Goal: Task Accomplishment & Management: Complete application form

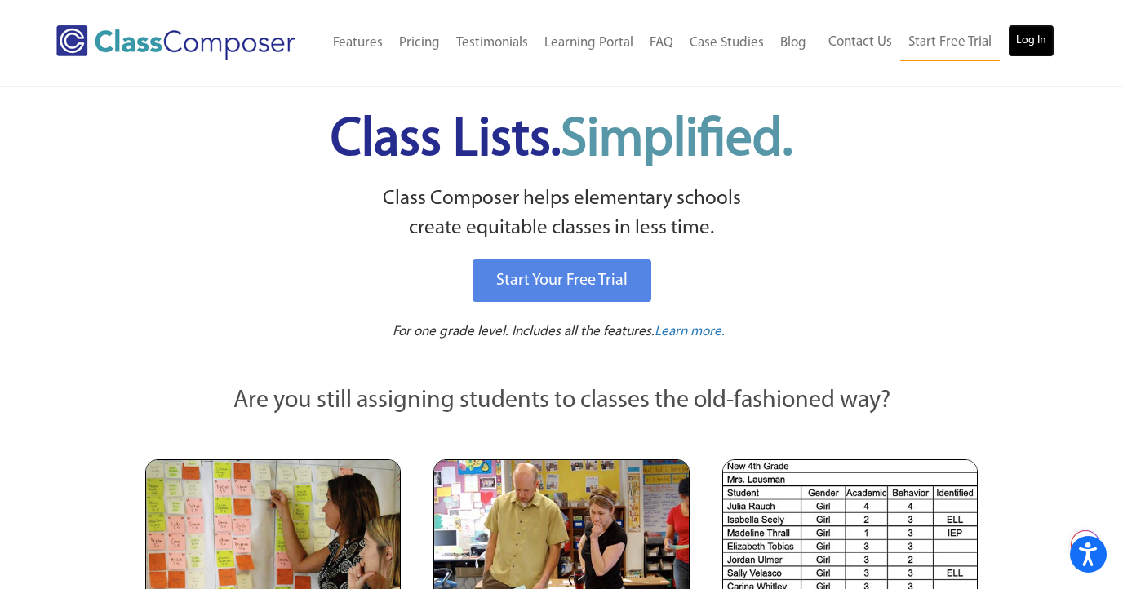
click at [1041, 39] on link "Log In" at bounding box center [1031, 40] width 47 height 33
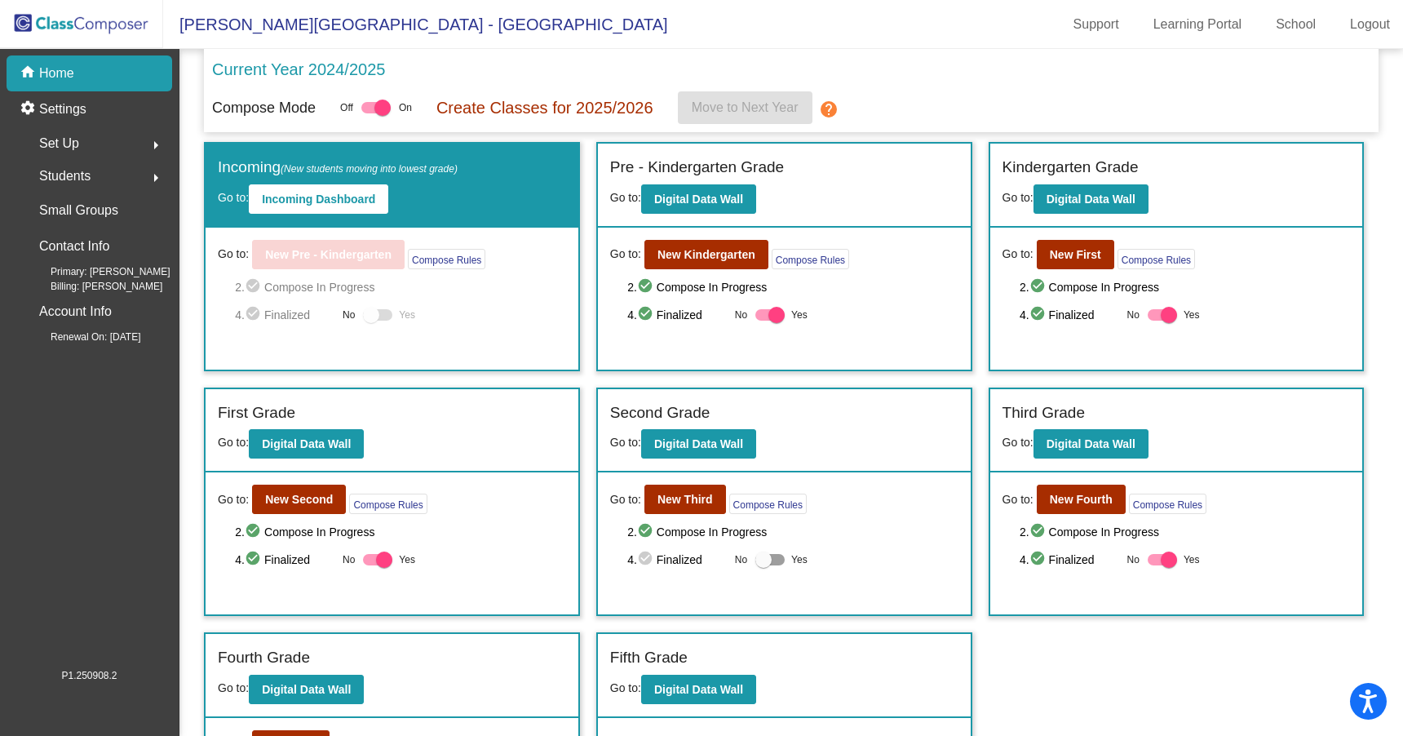
scroll to position [121, 0]
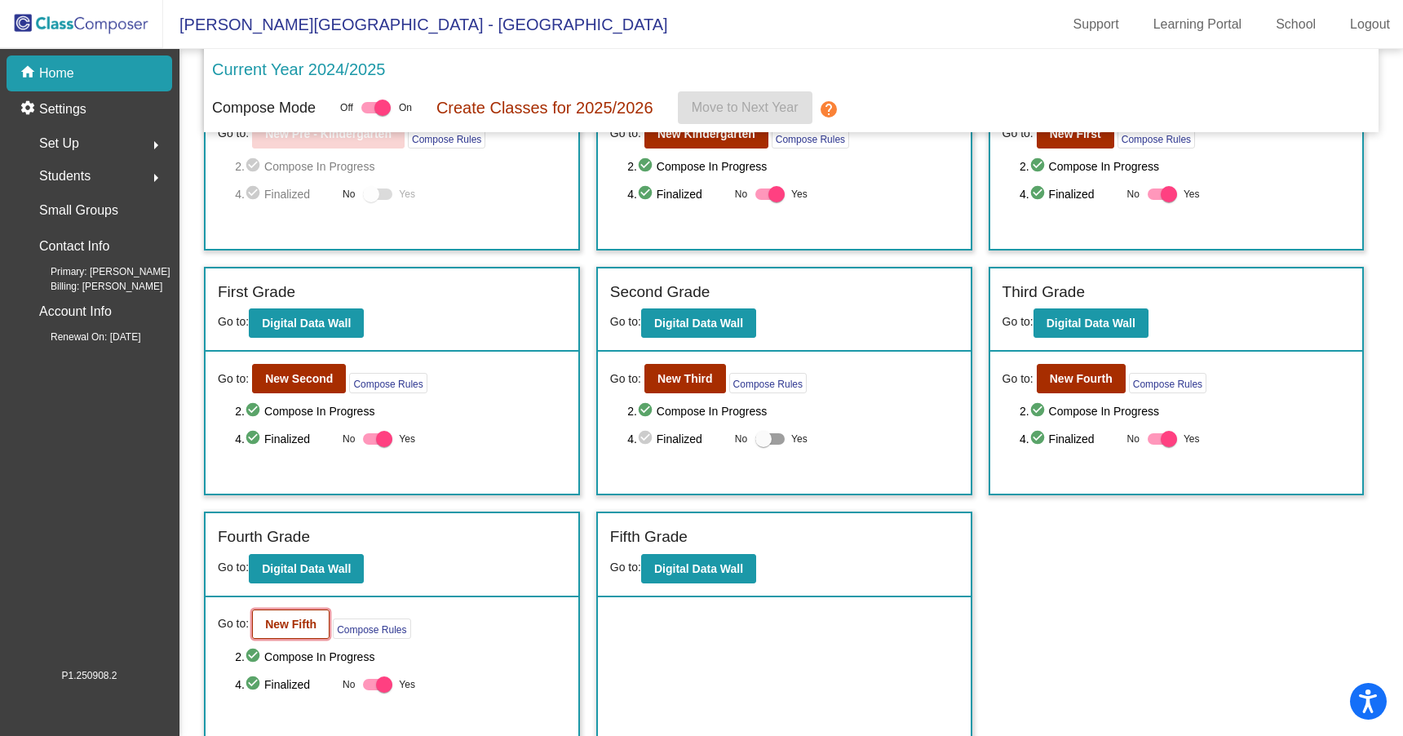
click at [308, 618] on b "New Fifth" at bounding box center [290, 624] width 51 height 13
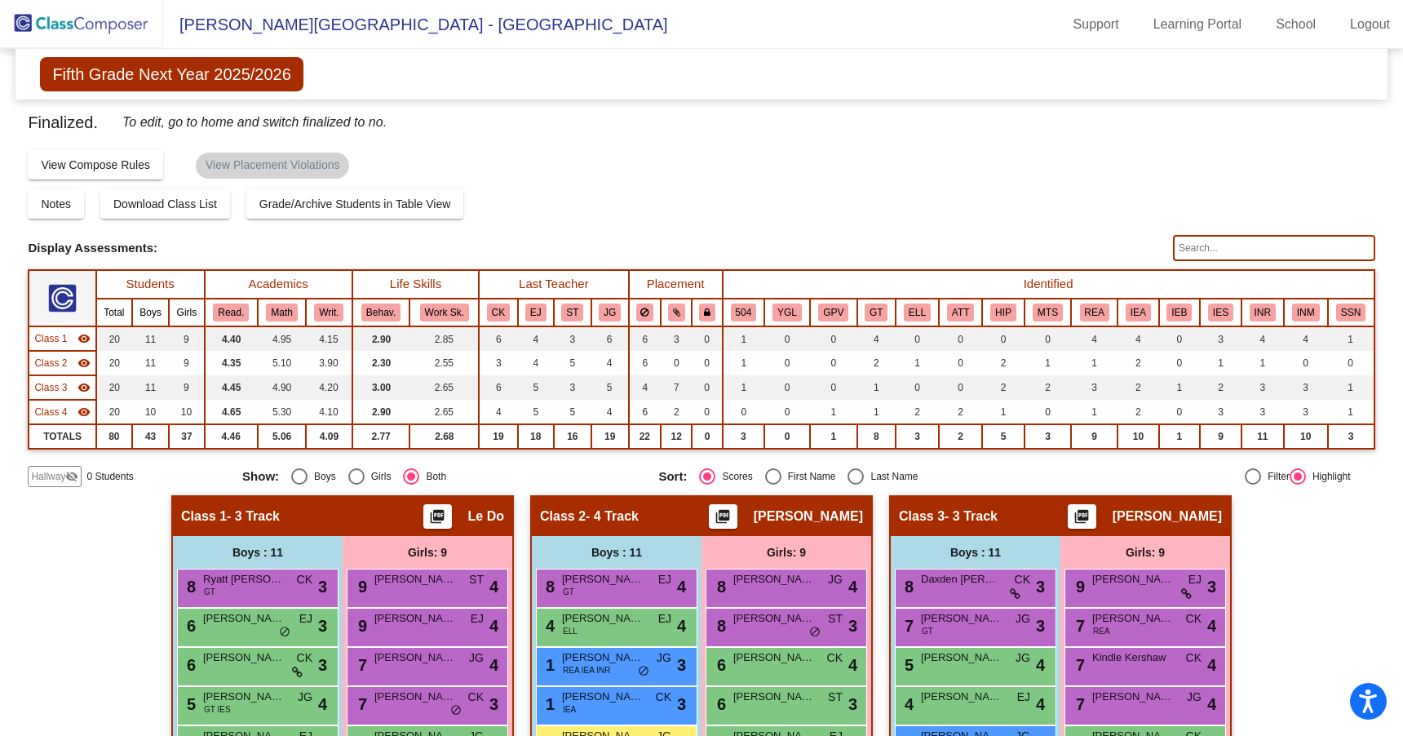
click at [98, 19] on img at bounding box center [81, 24] width 163 height 48
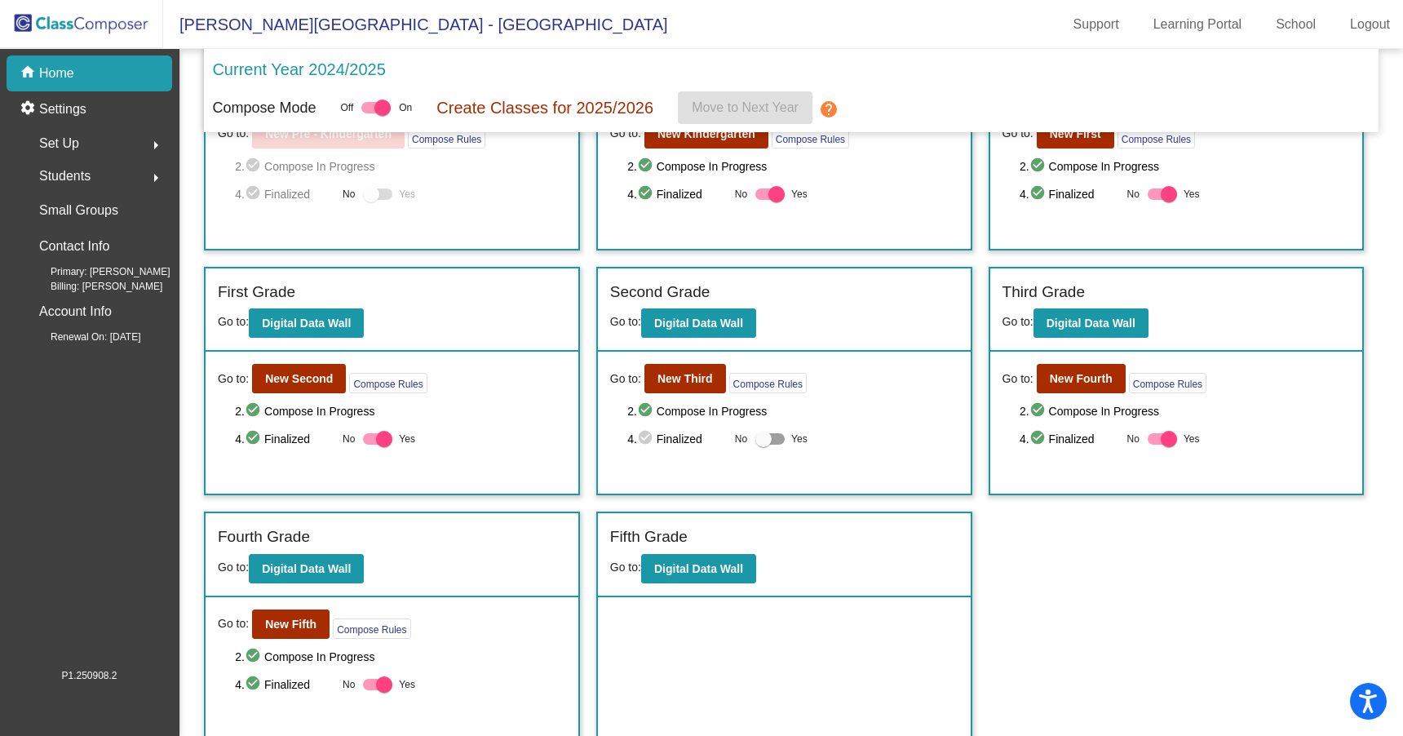
scroll to position [118, 0]
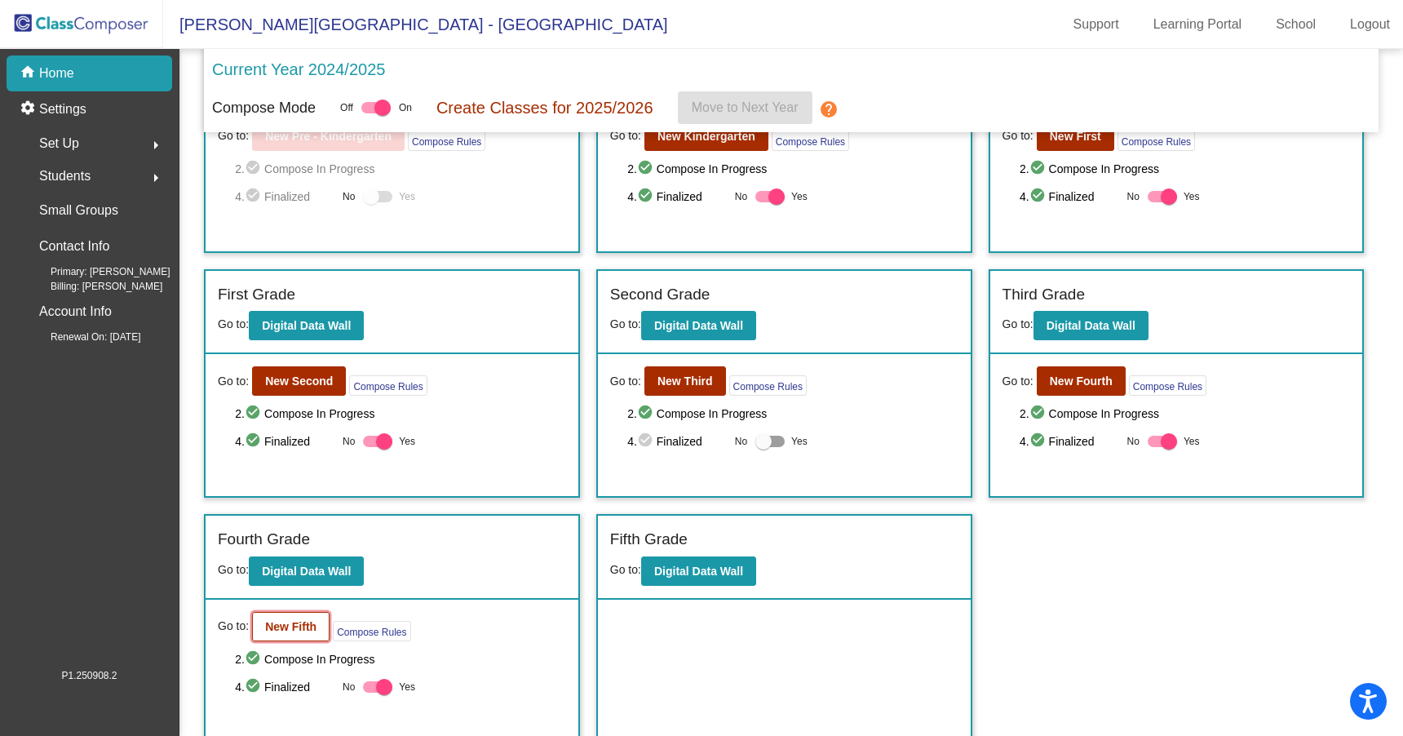
click at [276, 620] on b "New Fifth" at bounding box center [290, 626] width 51 height 13
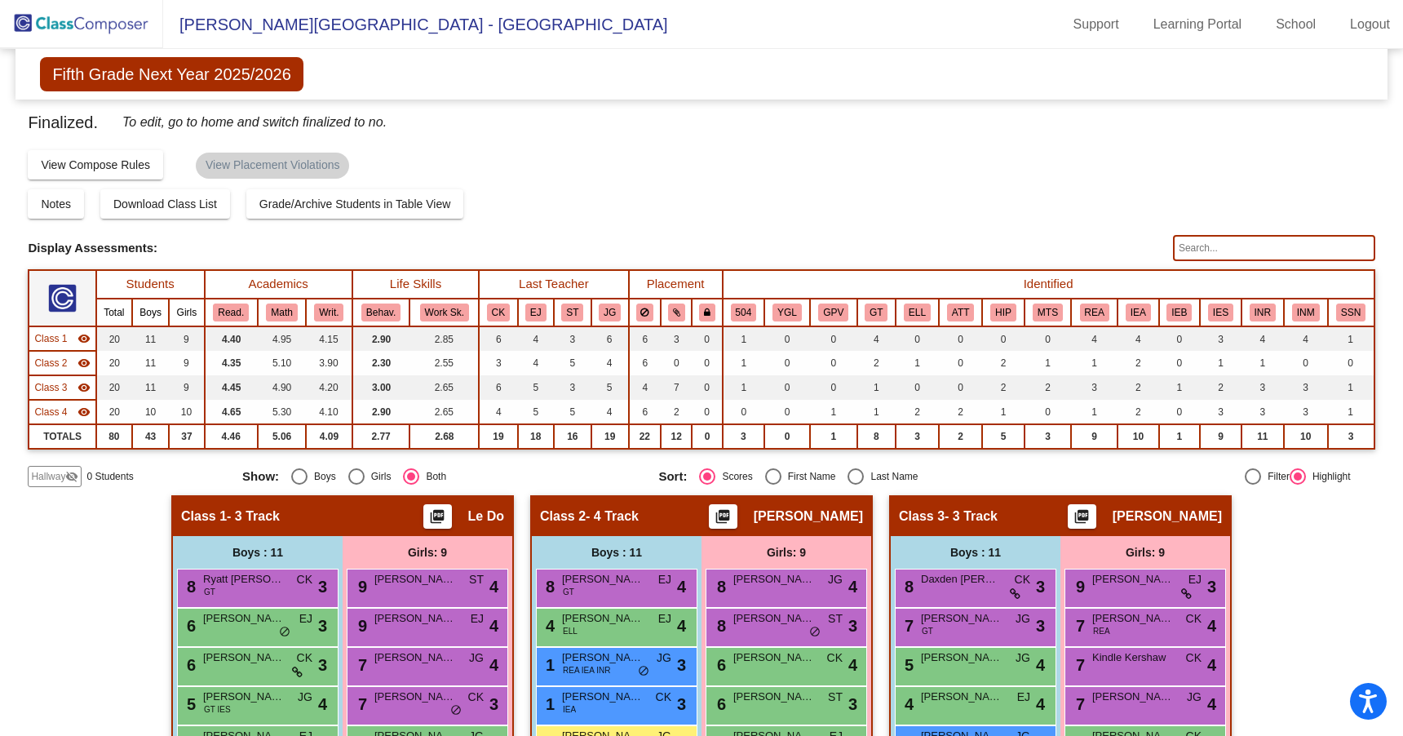
click at [80, 471] on div "Hallway visibility_off" at bounding box center [55, 476] width 54 height 21
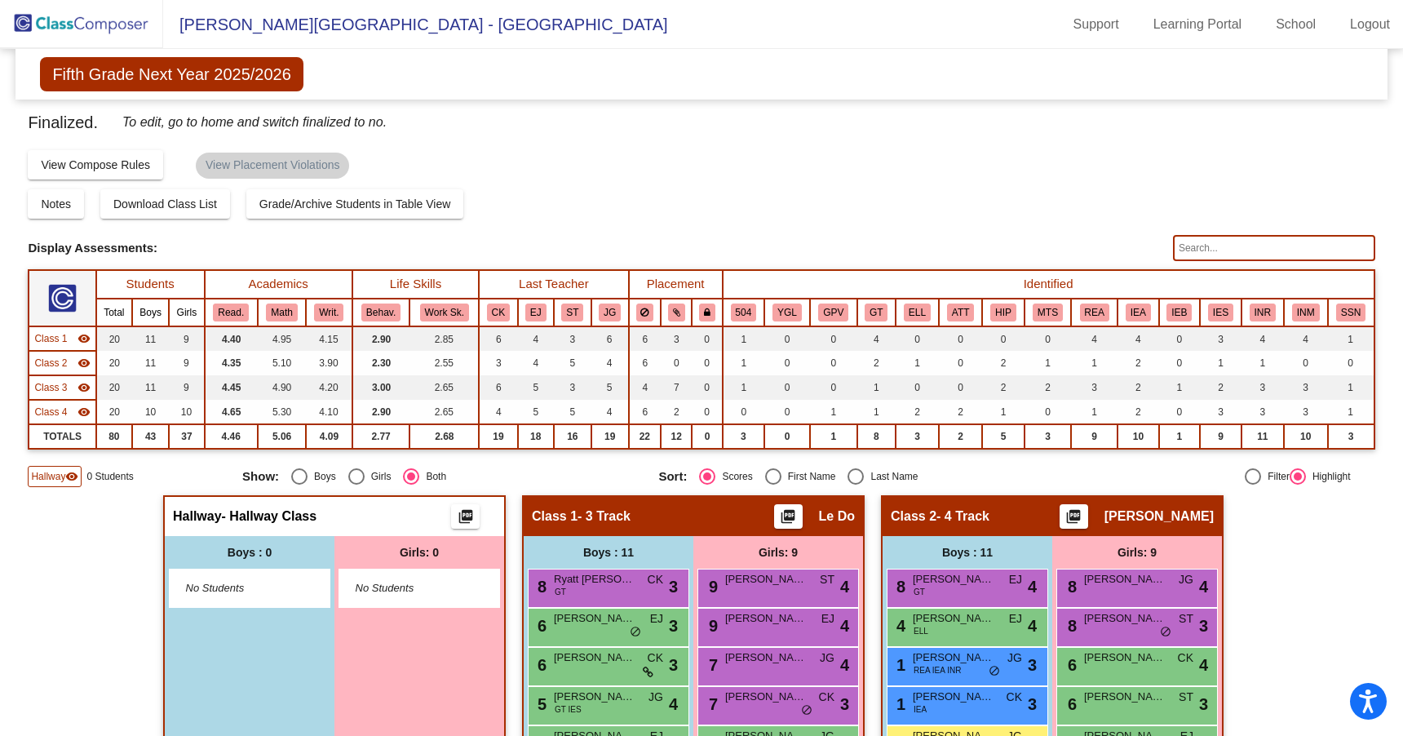
click at [82, 16] on img at bounding box center [81, 24] width 163 height 48
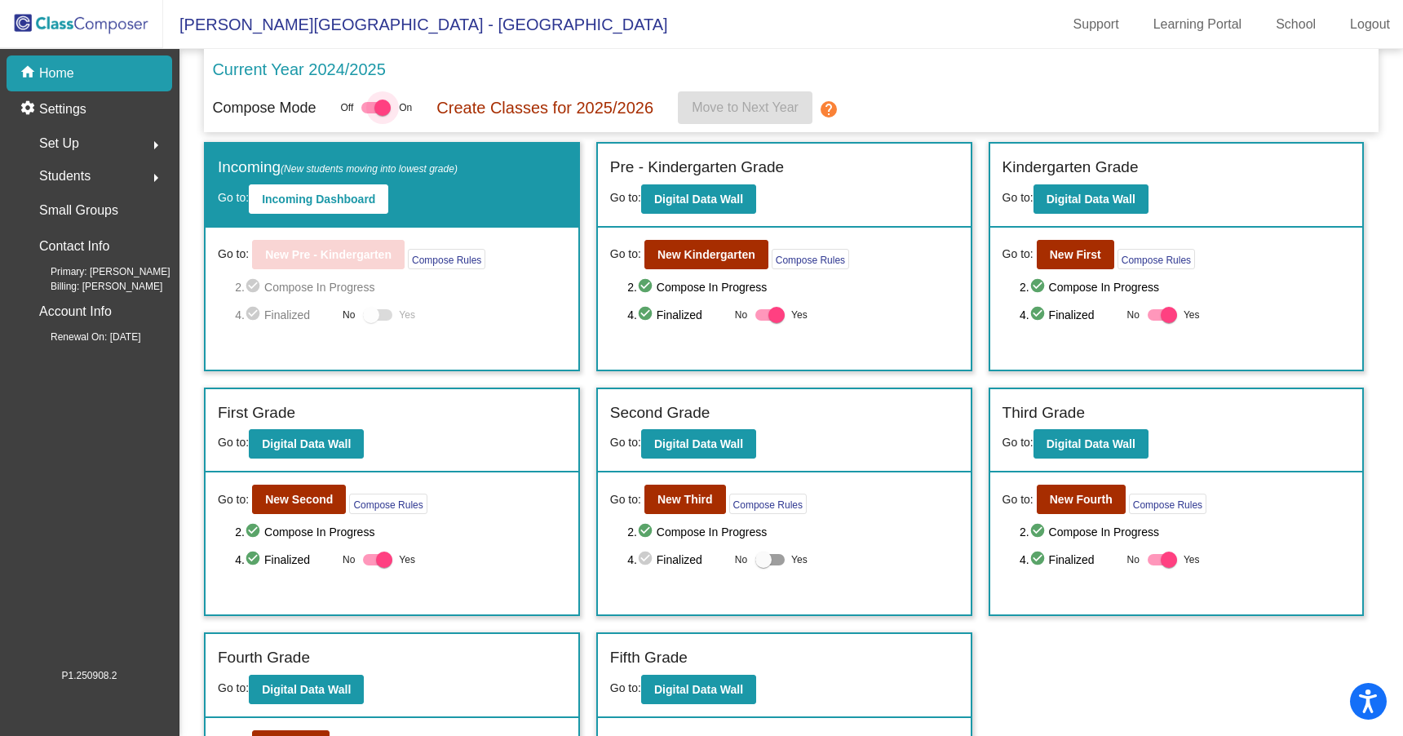
click at [387, 105] on div at bounding box center [382, 108] width 16 height 16
click at [370, 113] on input "checkbox" at bounding box center [369, 113] width 1 height 1
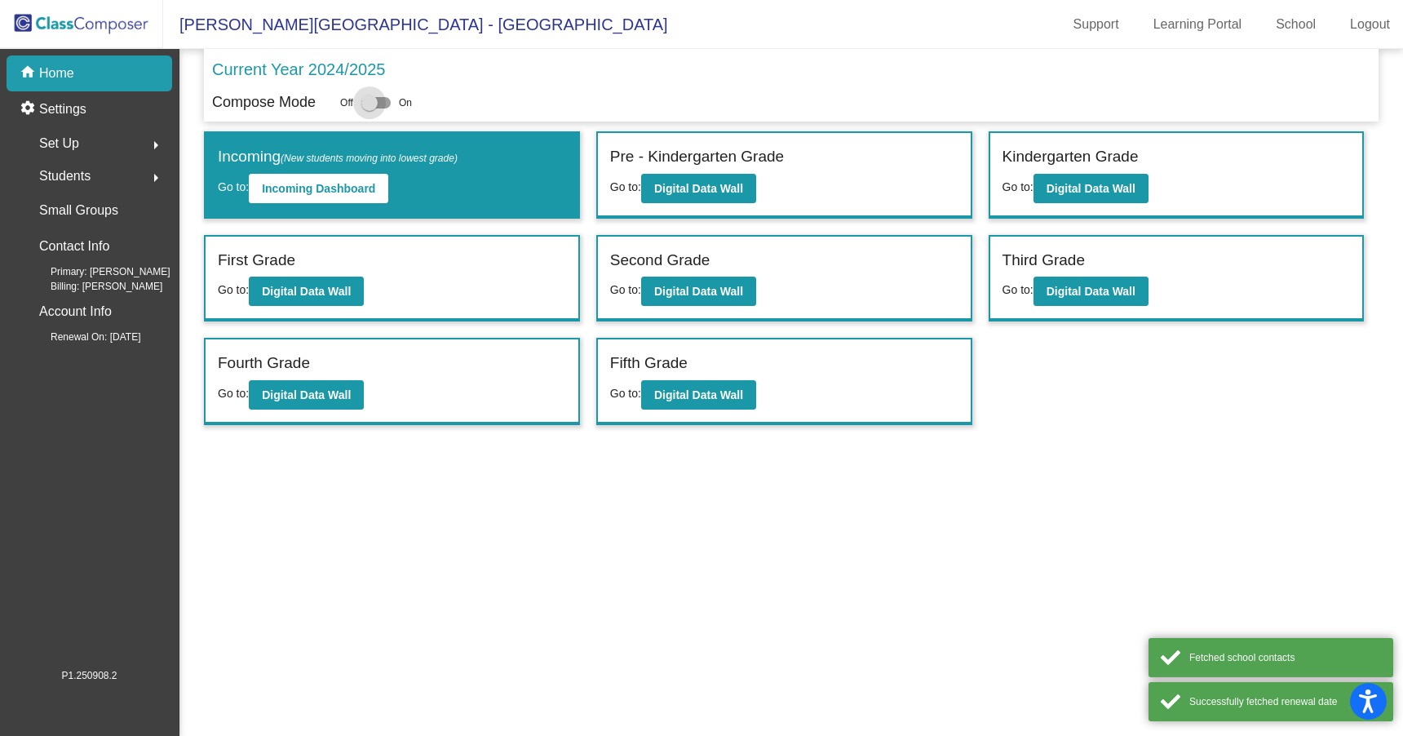
click at [387, 105] on div at bounding box center [375, 102] width 29 height 11
click at [370, 109] on input "checkbox" at bounding box center [369, 109] width 1 height 1
checkbox input "true"
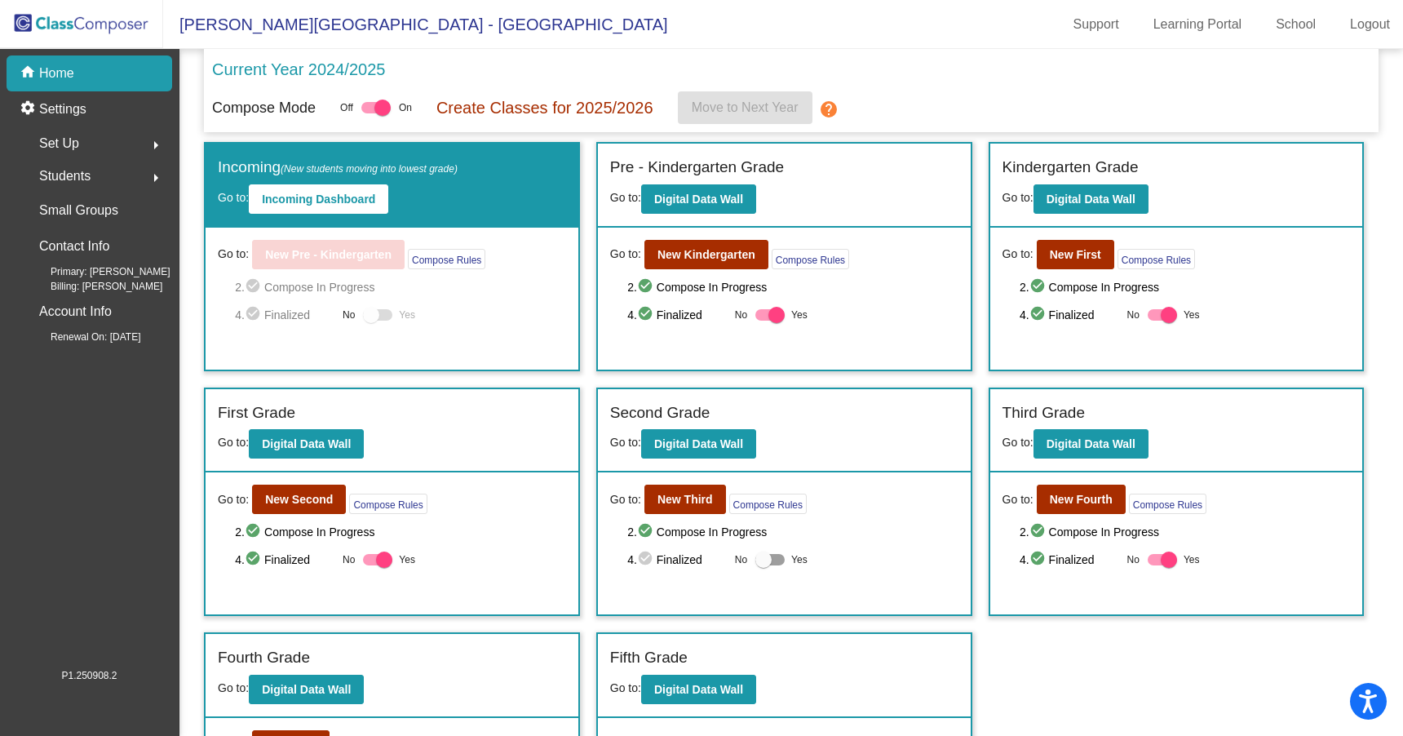
click at [100, 177] on div "Students arrow_right" at bounding box center [94, 176] width 156 height 33
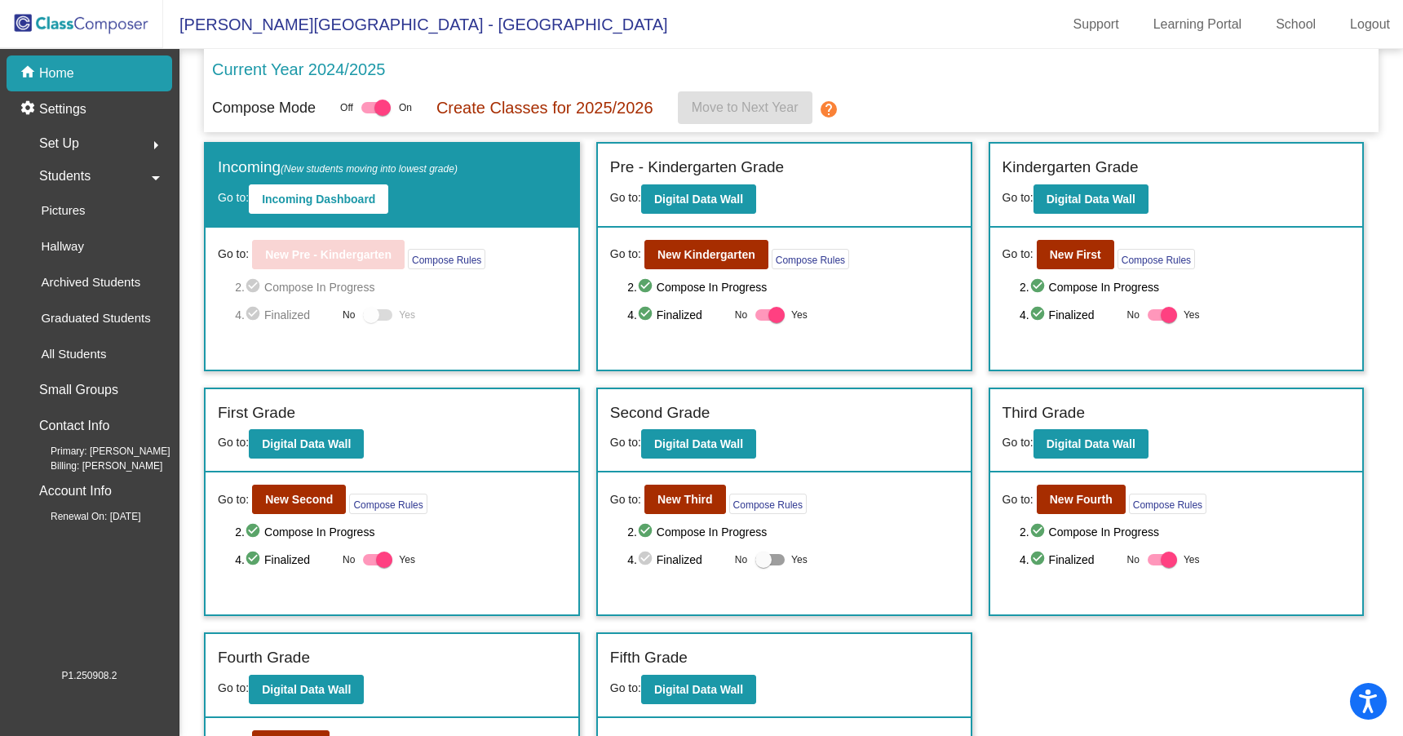
click at [100, 177] on div "Students arrow_drop_down" at bounding box center [94, 176] width 156 height 33
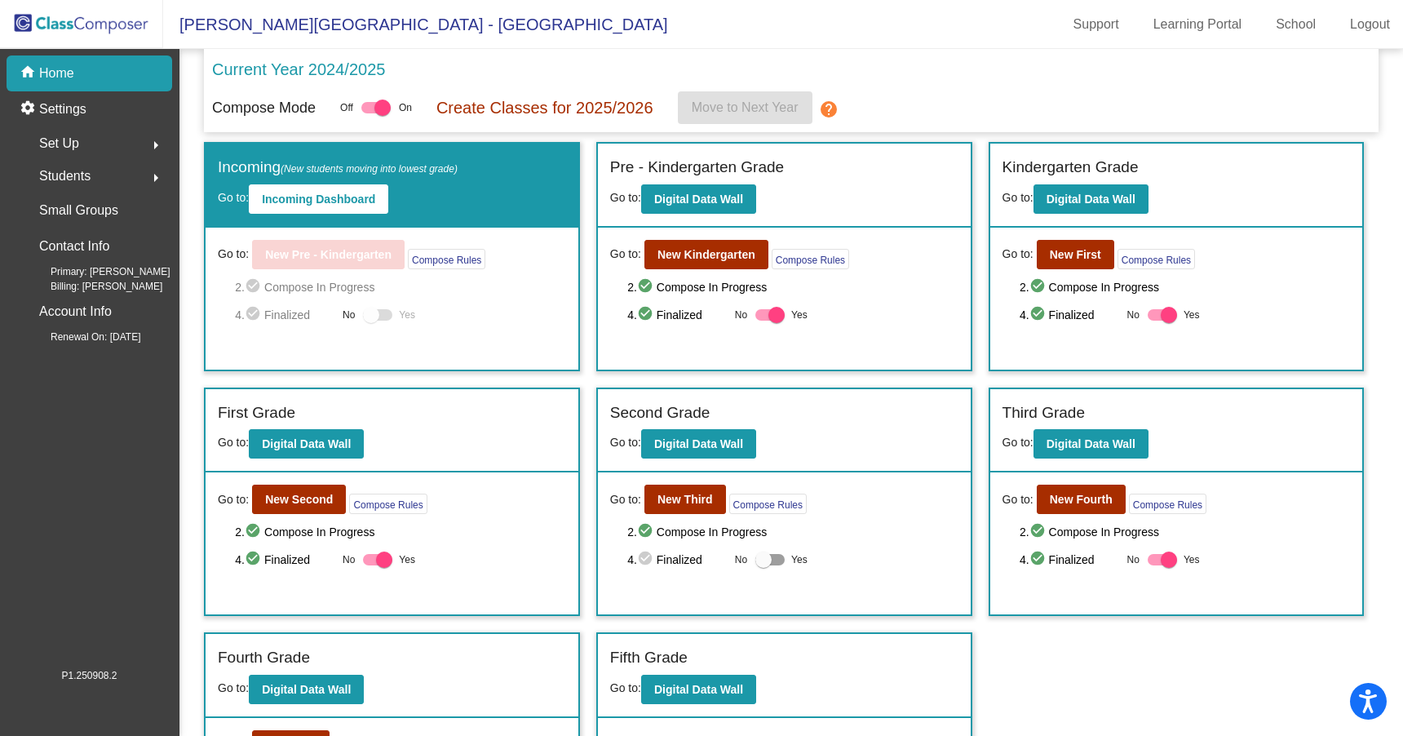
click at [91, 177] on div "Students arrow_right" at bounding box center [94, 176] width 156 height 33
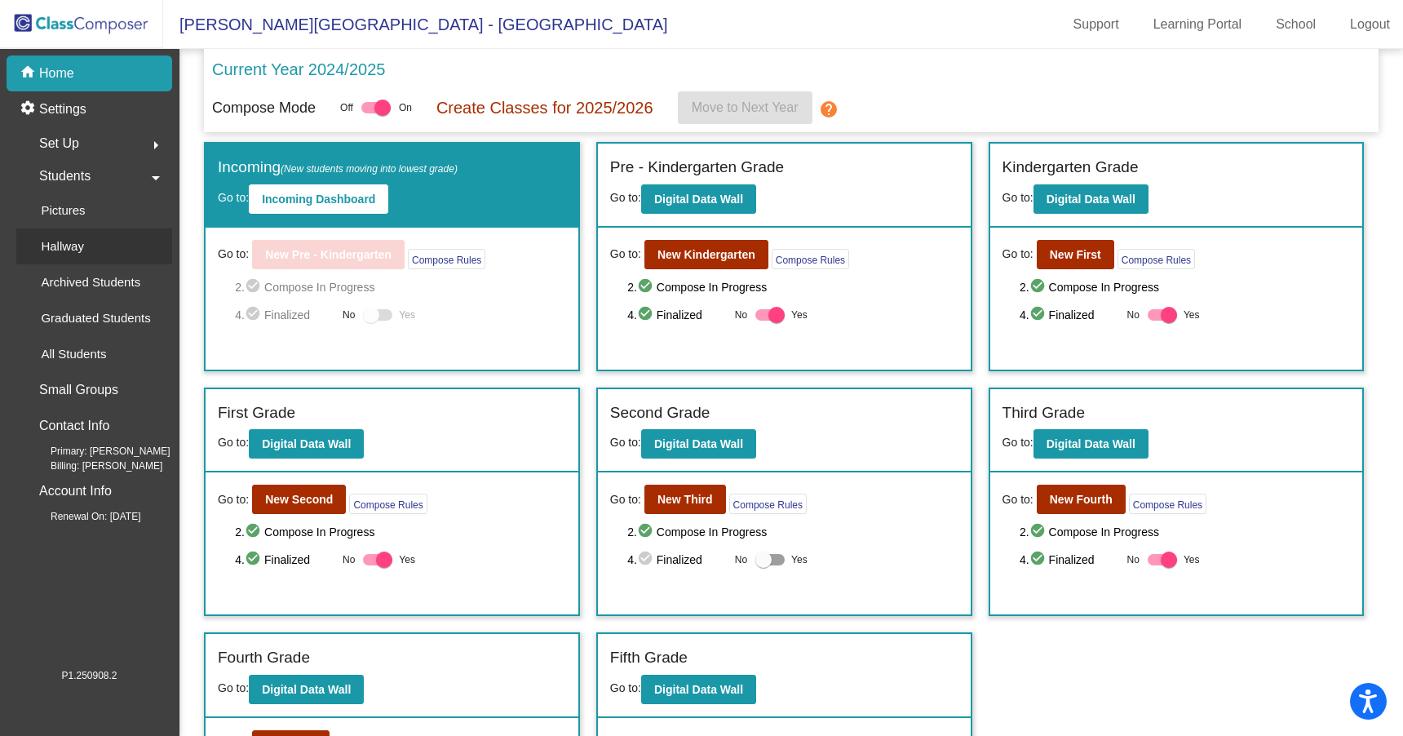
click at [91, 255] on div "Hallway" at bounding box center [56, 246] width 81 height 36
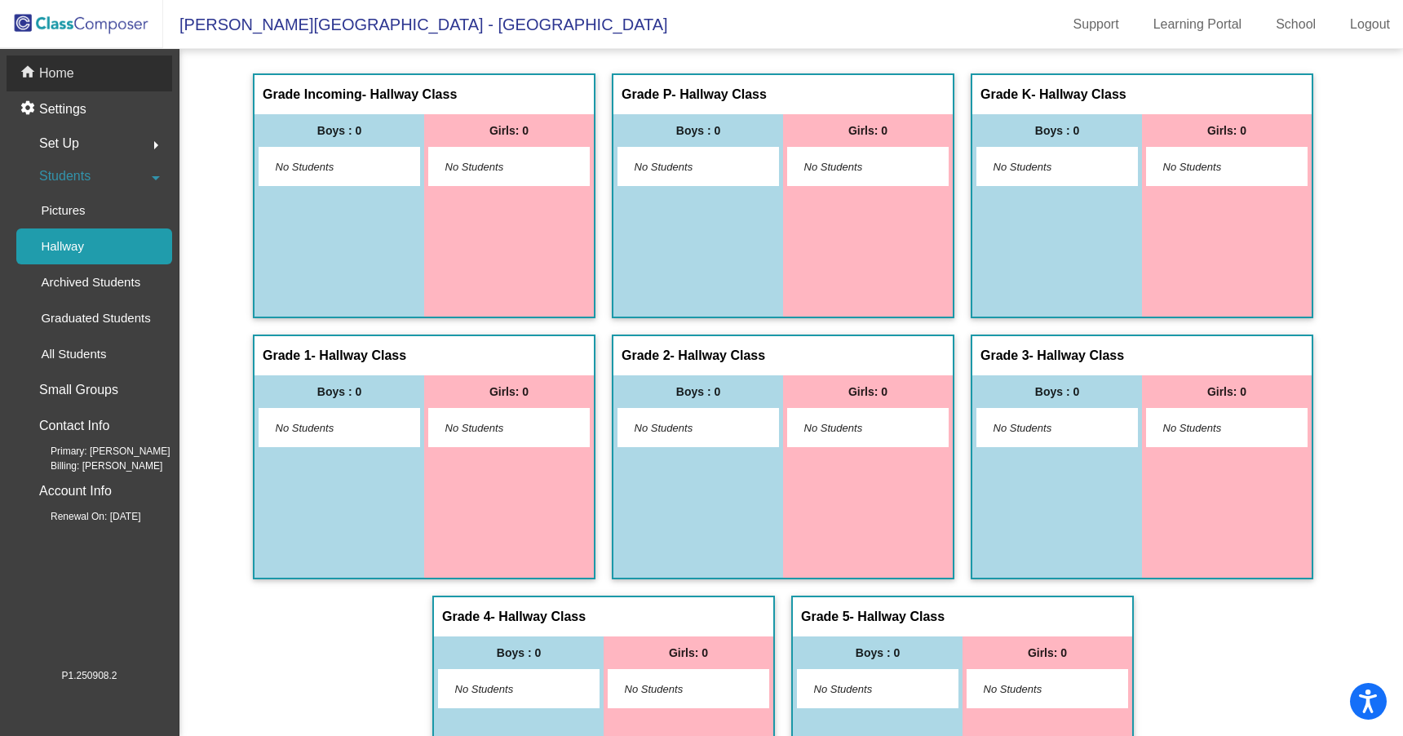
click at [78, 75] on div "home Home" at bounding box center [90, 73] width 166 height 36
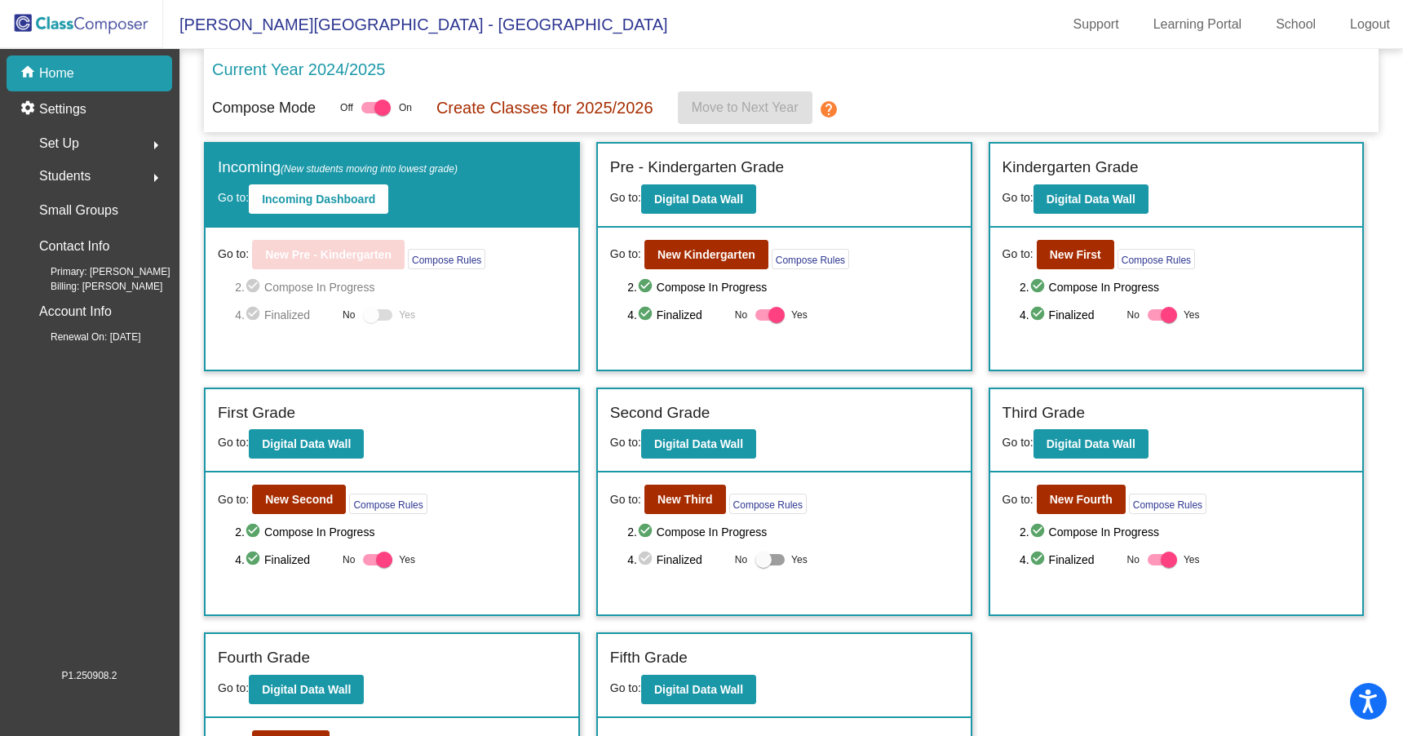
scroll to position [121, 0]
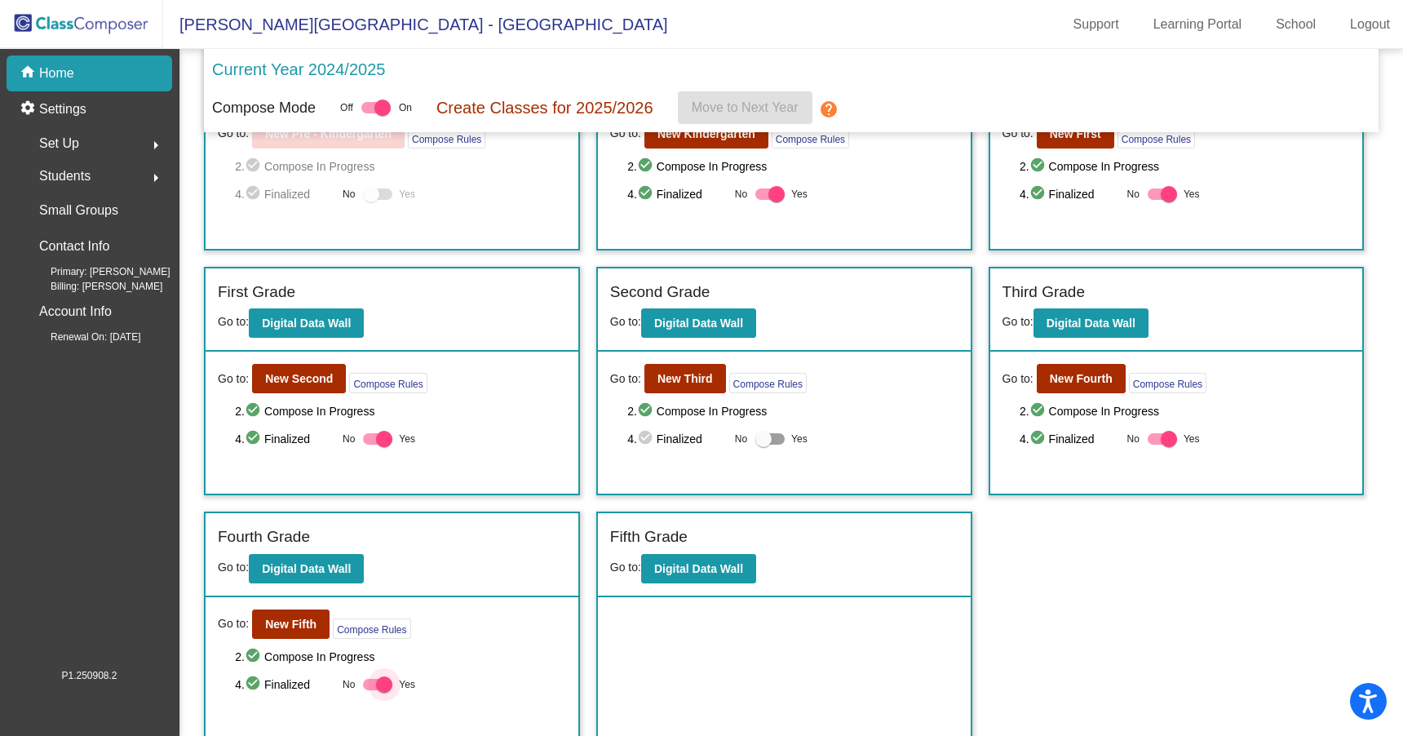
click at [383, 678] on div at bounding box center [384, 684] width 16 height 16
click at [371, 690] on input "Yes" at bounding box center [370, 690] width 1 height 1
checkbox input "false"
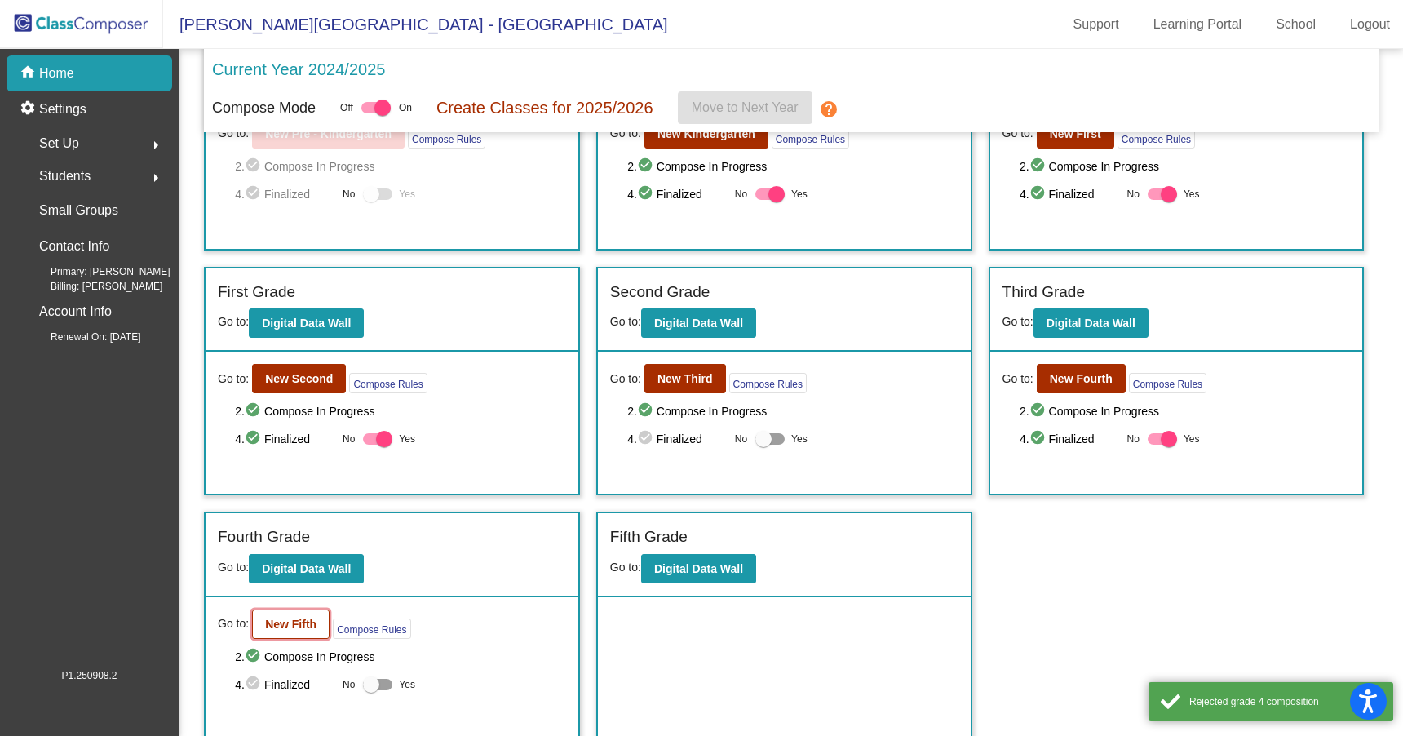
click at [285, 621] on b "New Fifth" at bounding box center [290, 624] width 51 height 13
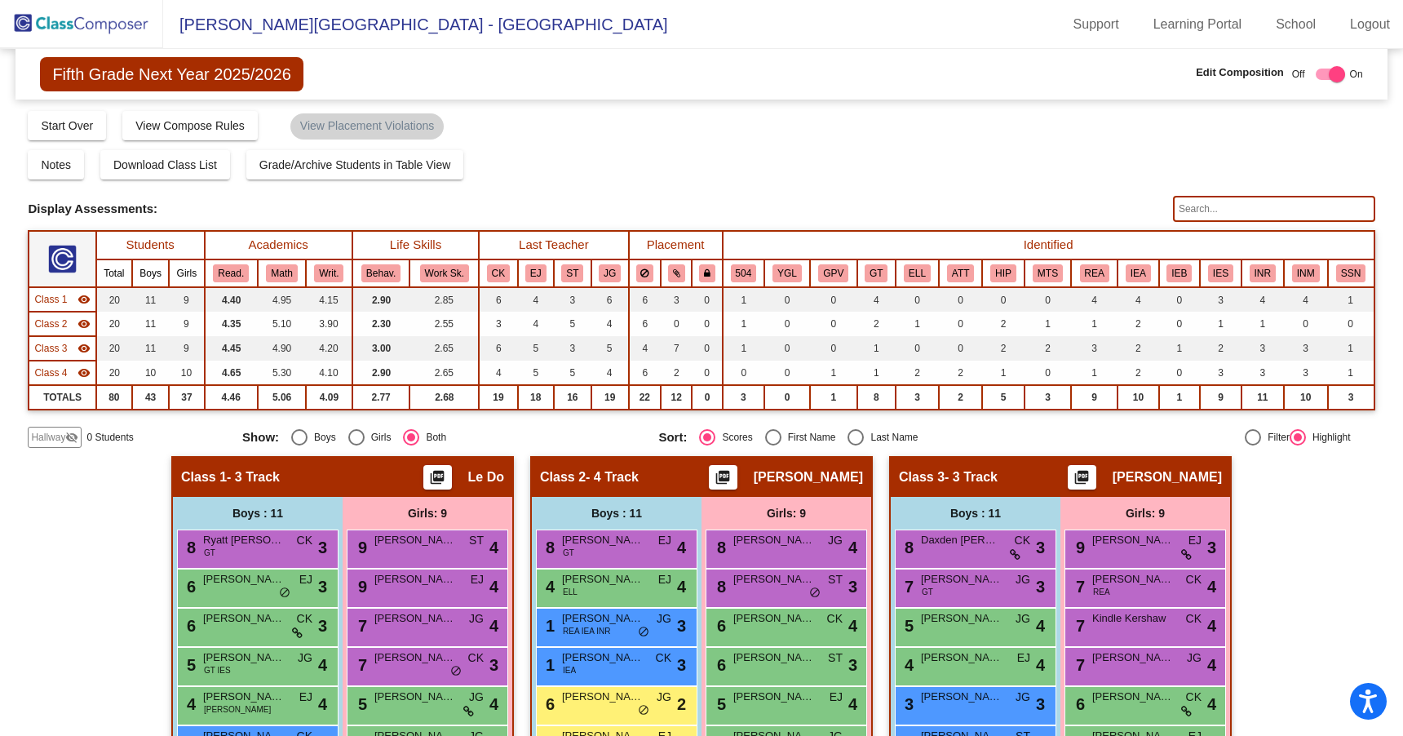
click at [79, 427] on div "Hallway visibility_off" at bounding box center [55, 437] width 54 height 21
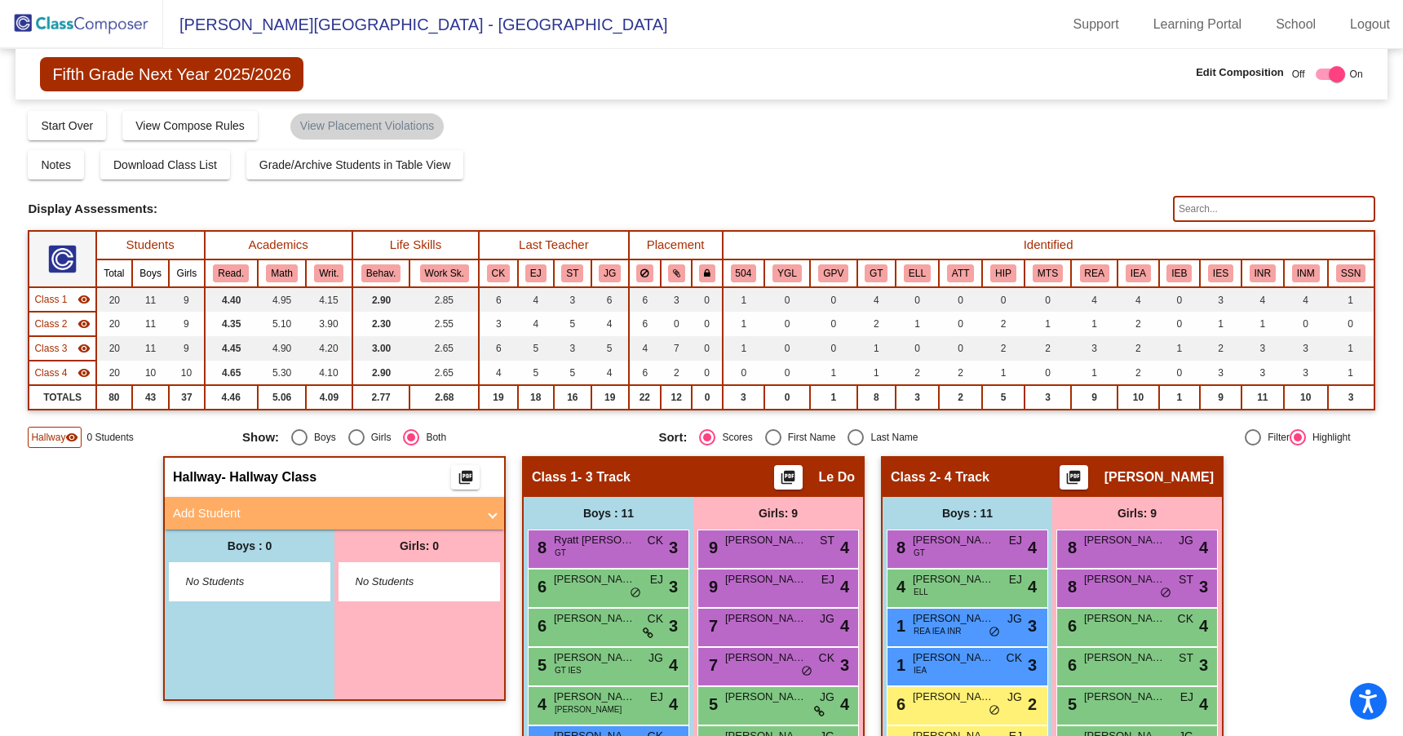
click at [493, 512] on mat-expansion-panel-header "Add Student" at bounding box center [334, 513] width 339 height 33
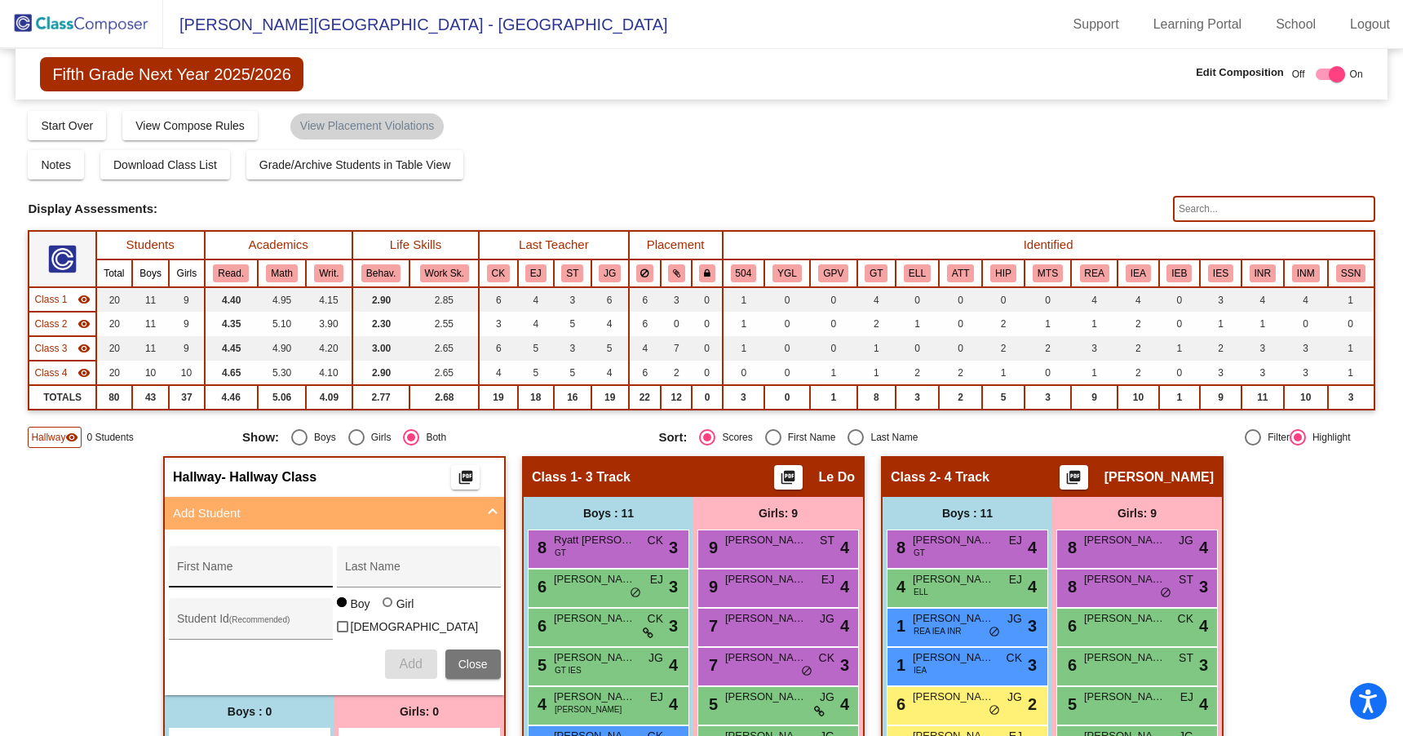
click at [221, 572] on input "First Name" at bounding box center [250, 572] width 147 height 13
type input "[PERSON_NAME]"
click at [403, 657] on span "Add" at bounding box center [410, 664] width 23 height 14
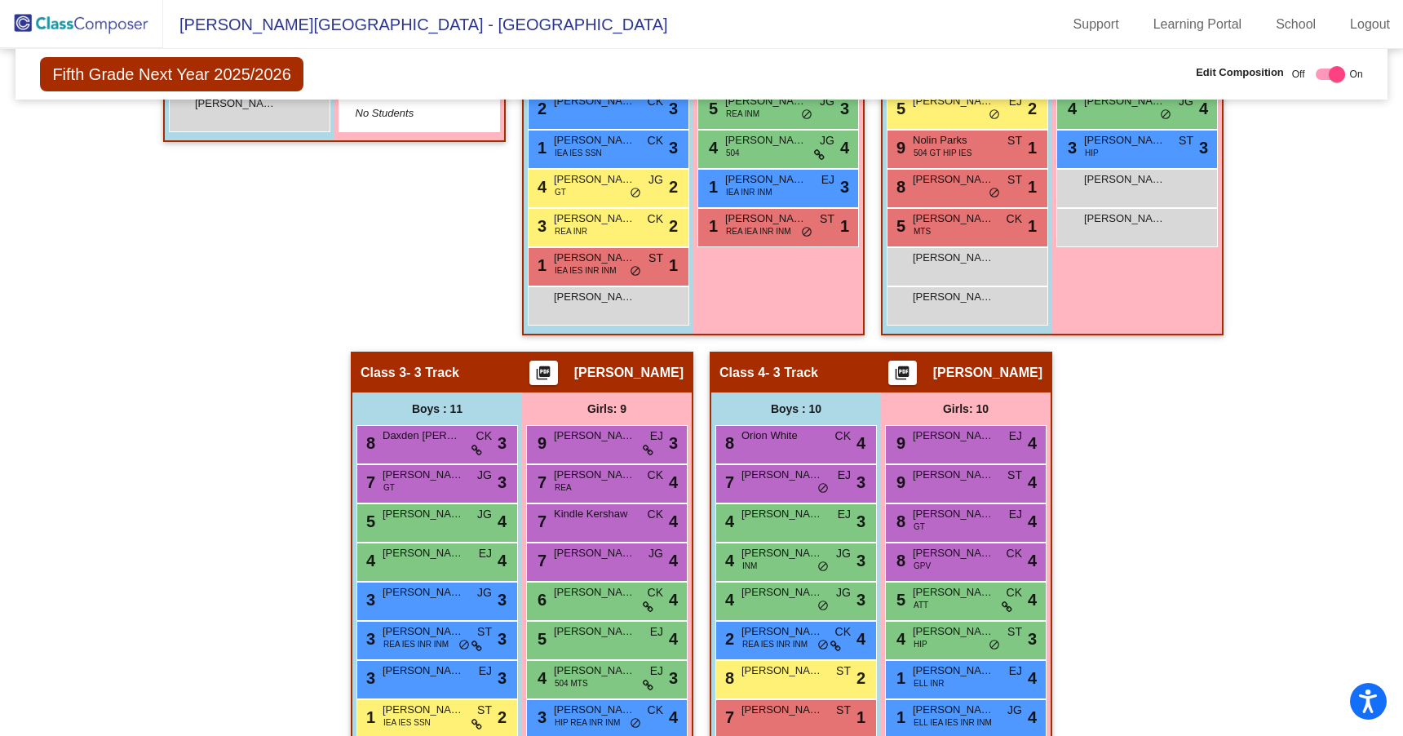
scroll to position [625, 0]
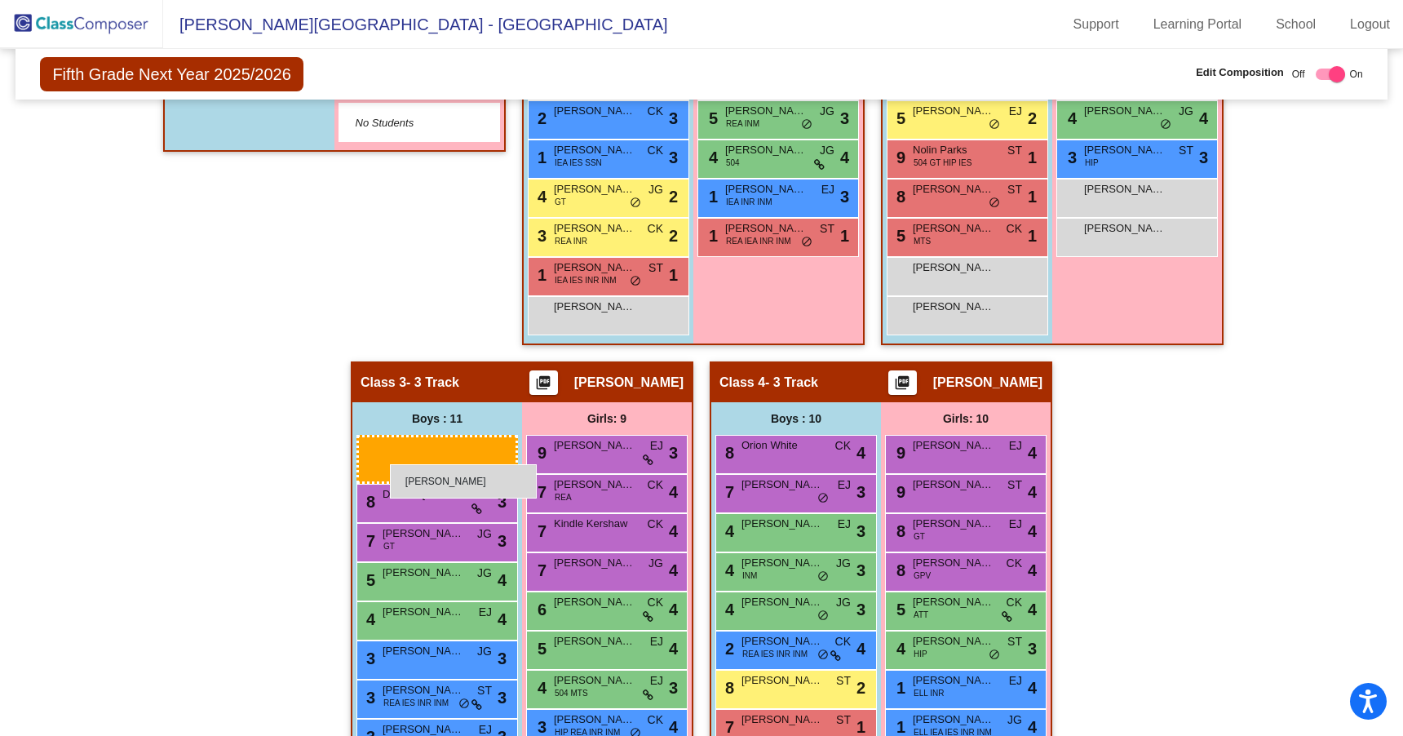
drag, startPoint x: 250, startPoint y: 126, endPoint x: 390, endPoint y: 464, distance: 366.5
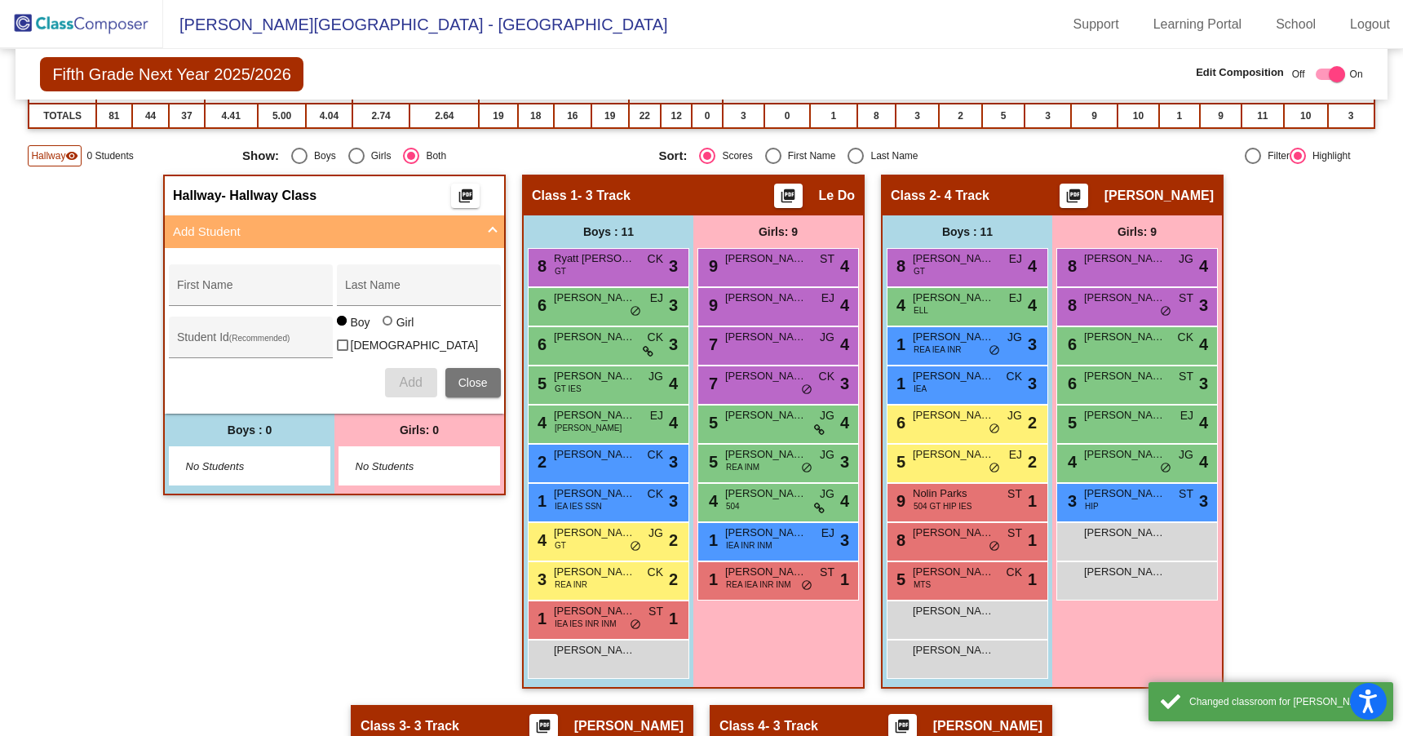
scroll to position [246, 0]
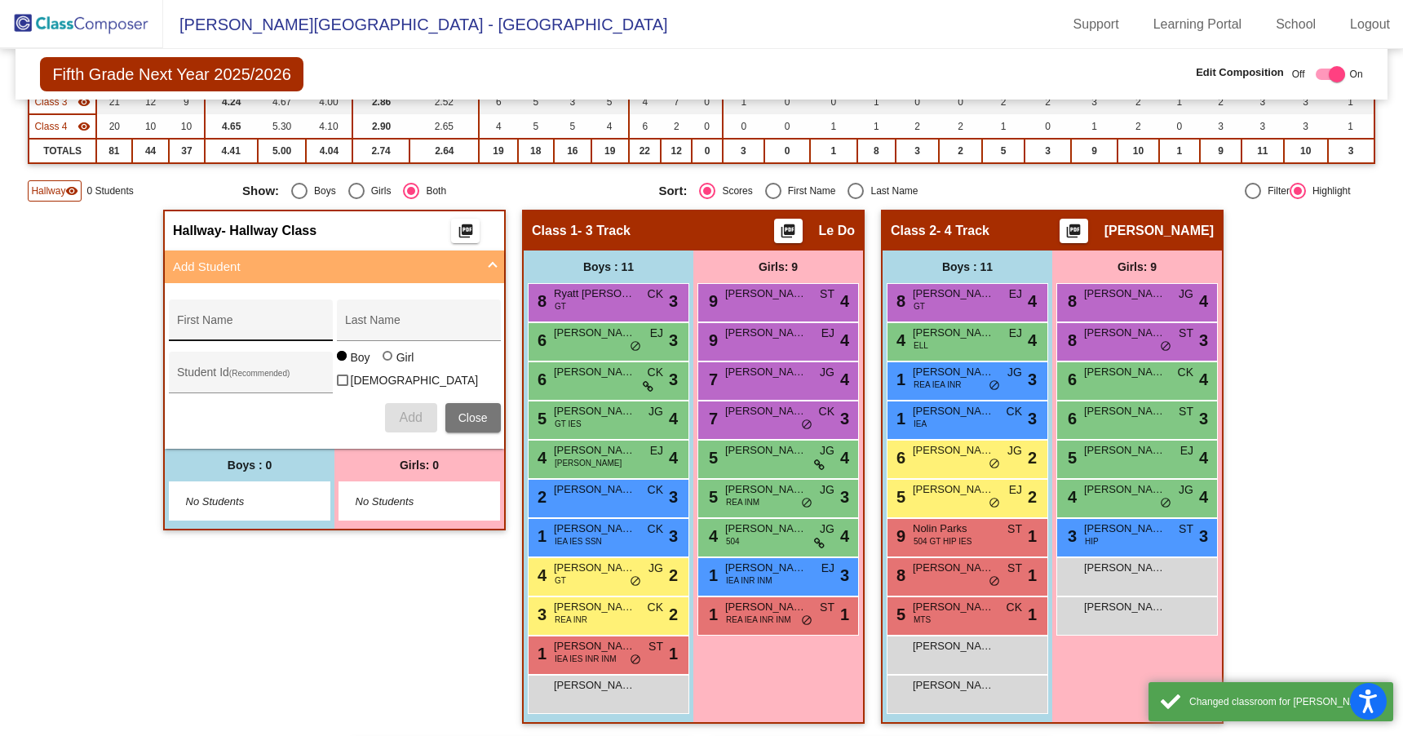
click at [251, 328] on input "First Name" at bounding box center [250, 326] width 147 height 13
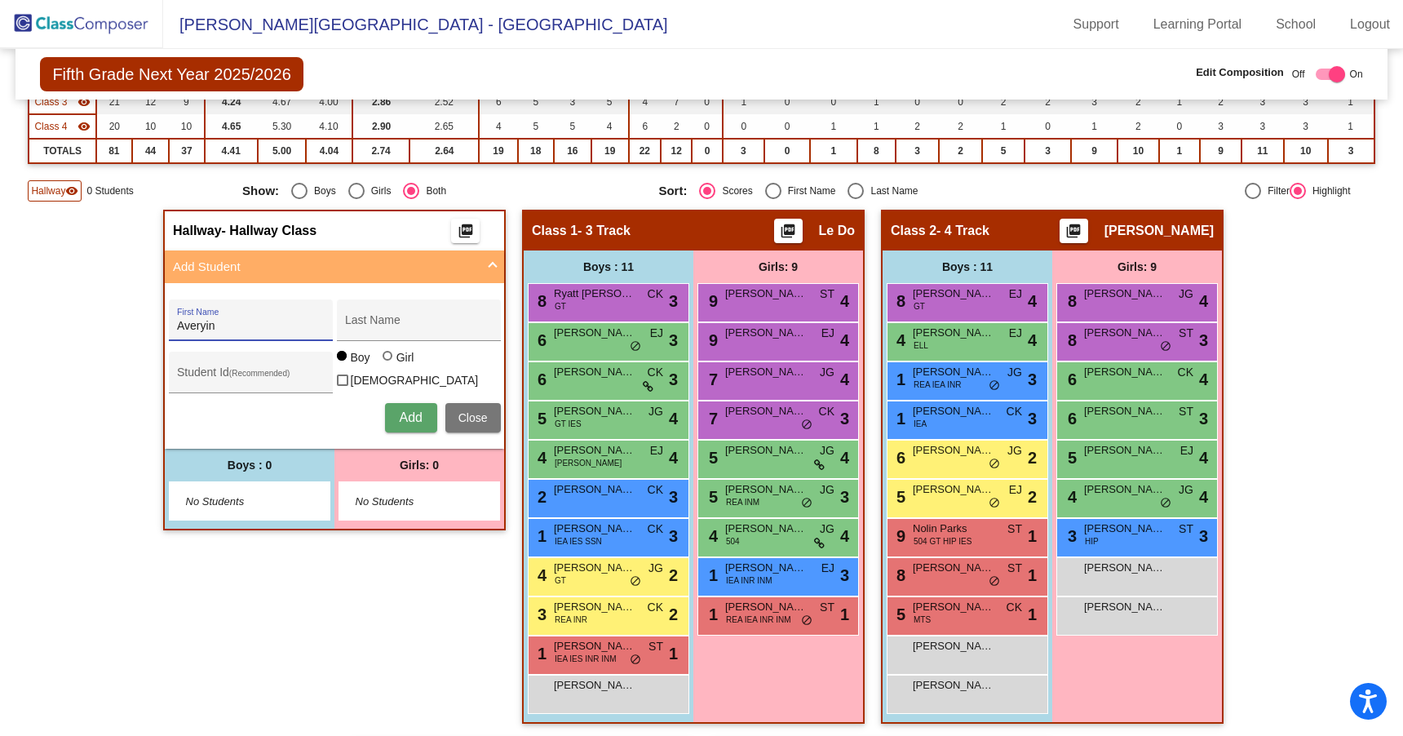
type input "Averyin"
type input "[PERSON_NAME]"
click at [410, 410] on span "Add" at bounding box center [410, 417] width 23 height 14
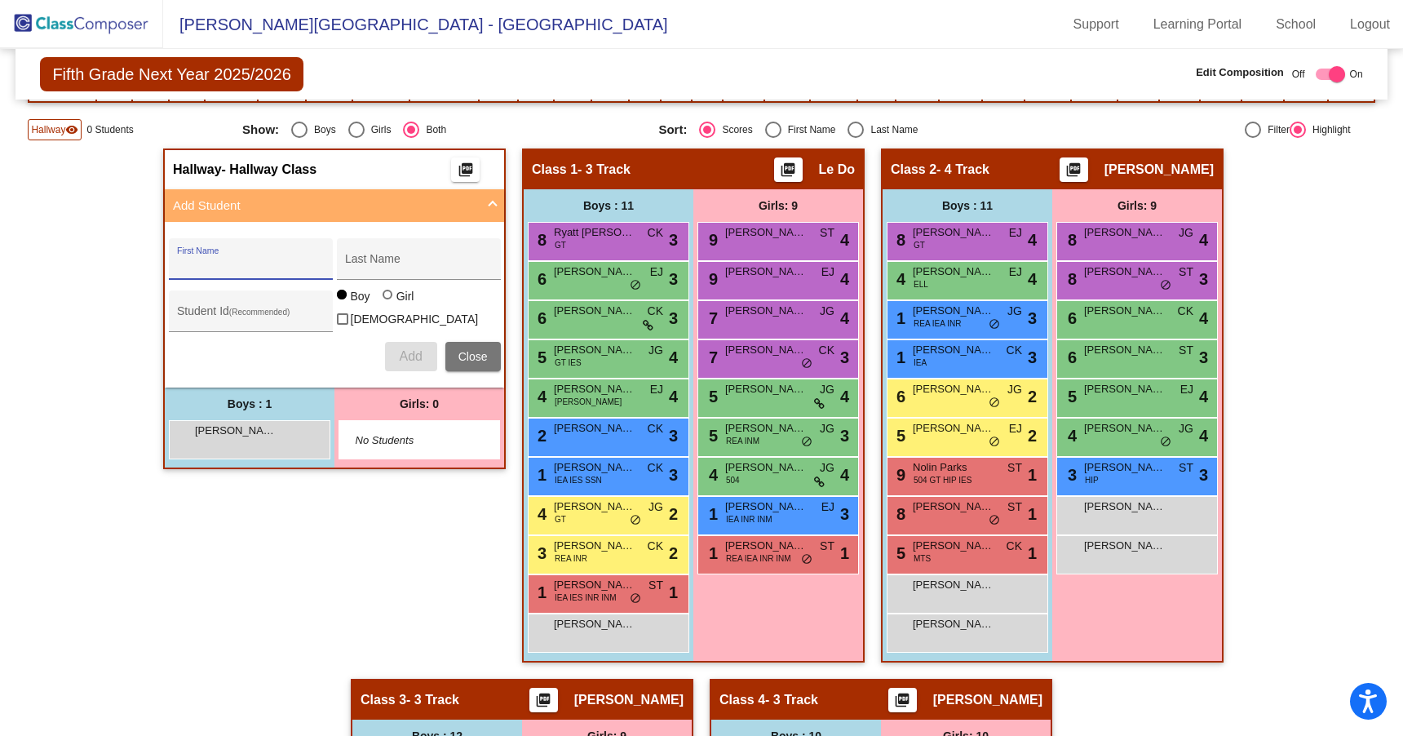
scroll to position [320, 0]
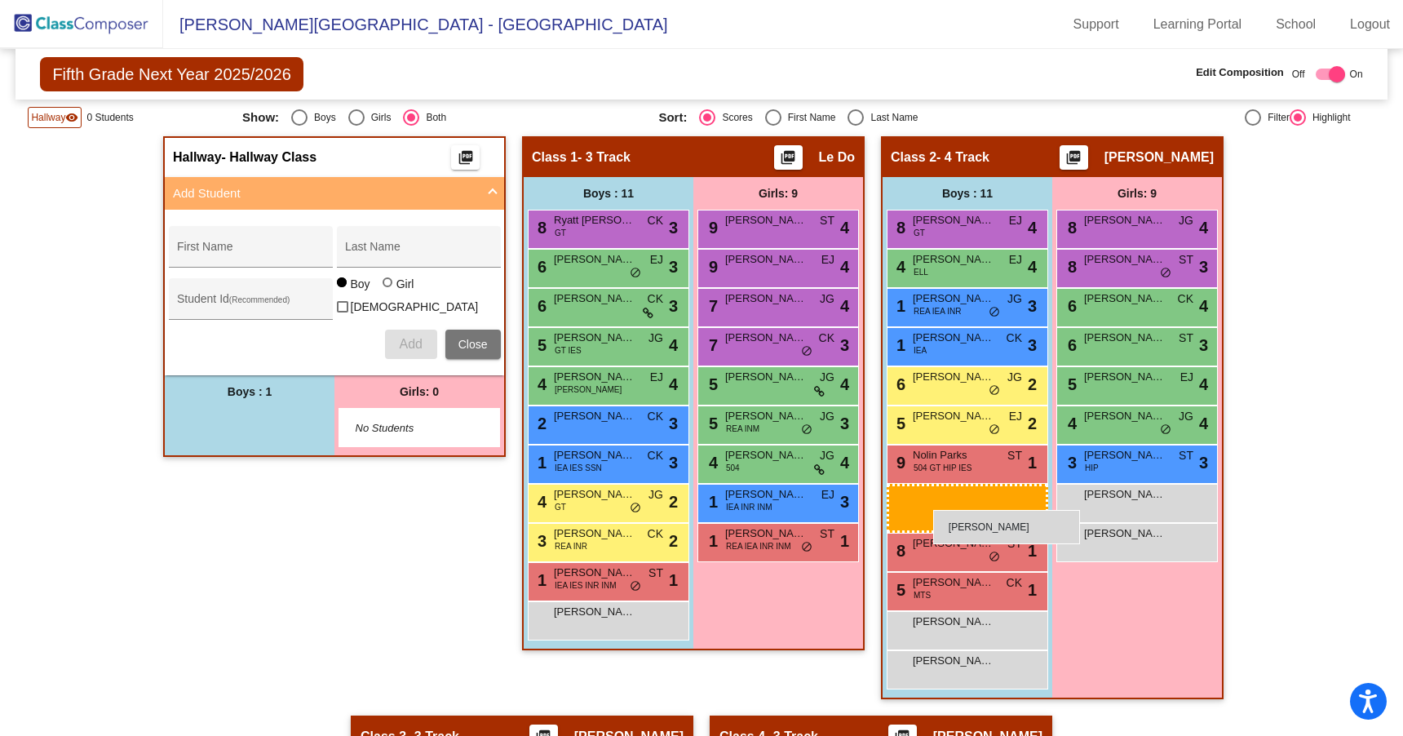
drag, startPoint x: 252, startPoint y: 413, endPoint x: 933, endPoint y: 510, distance: 688.1
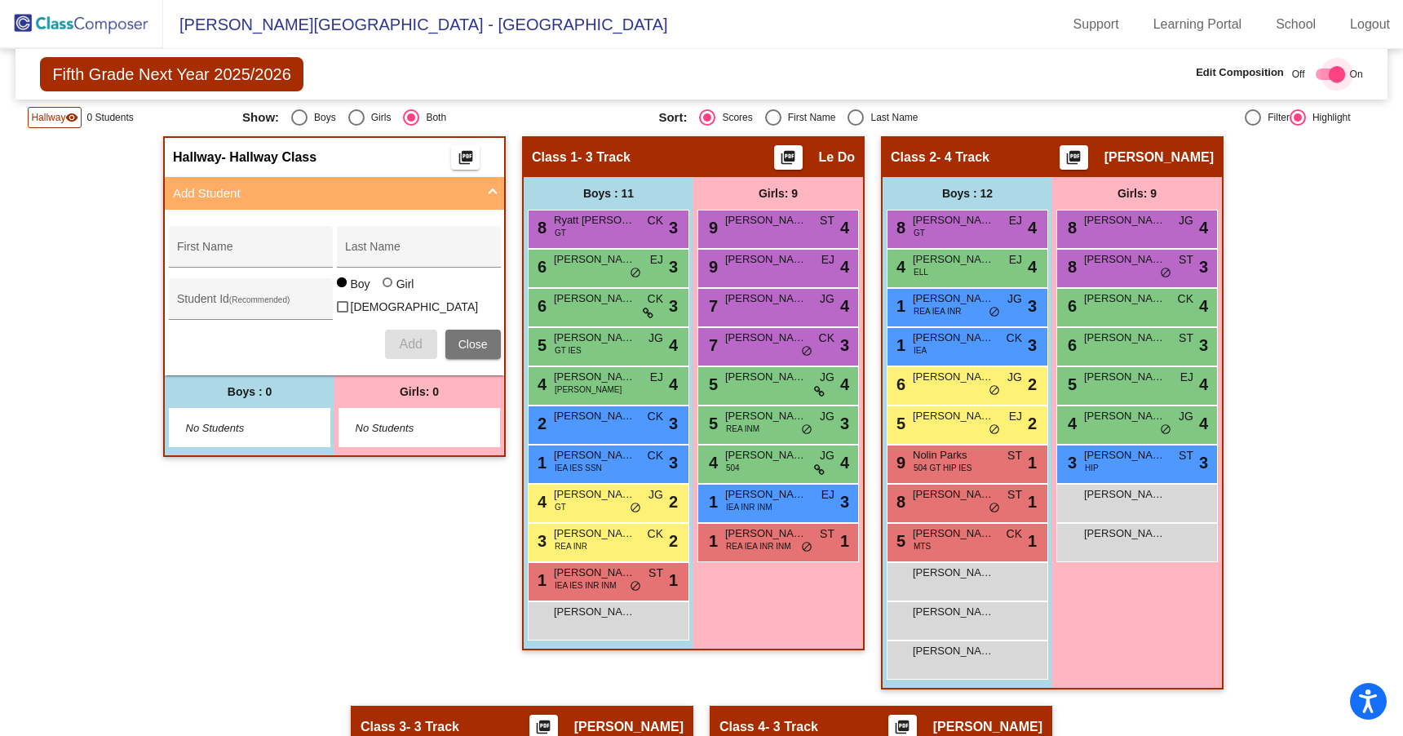
click at [1329, 76] on div at bounding box center [1337, 74] width 16 height 16
checkbox input "false"
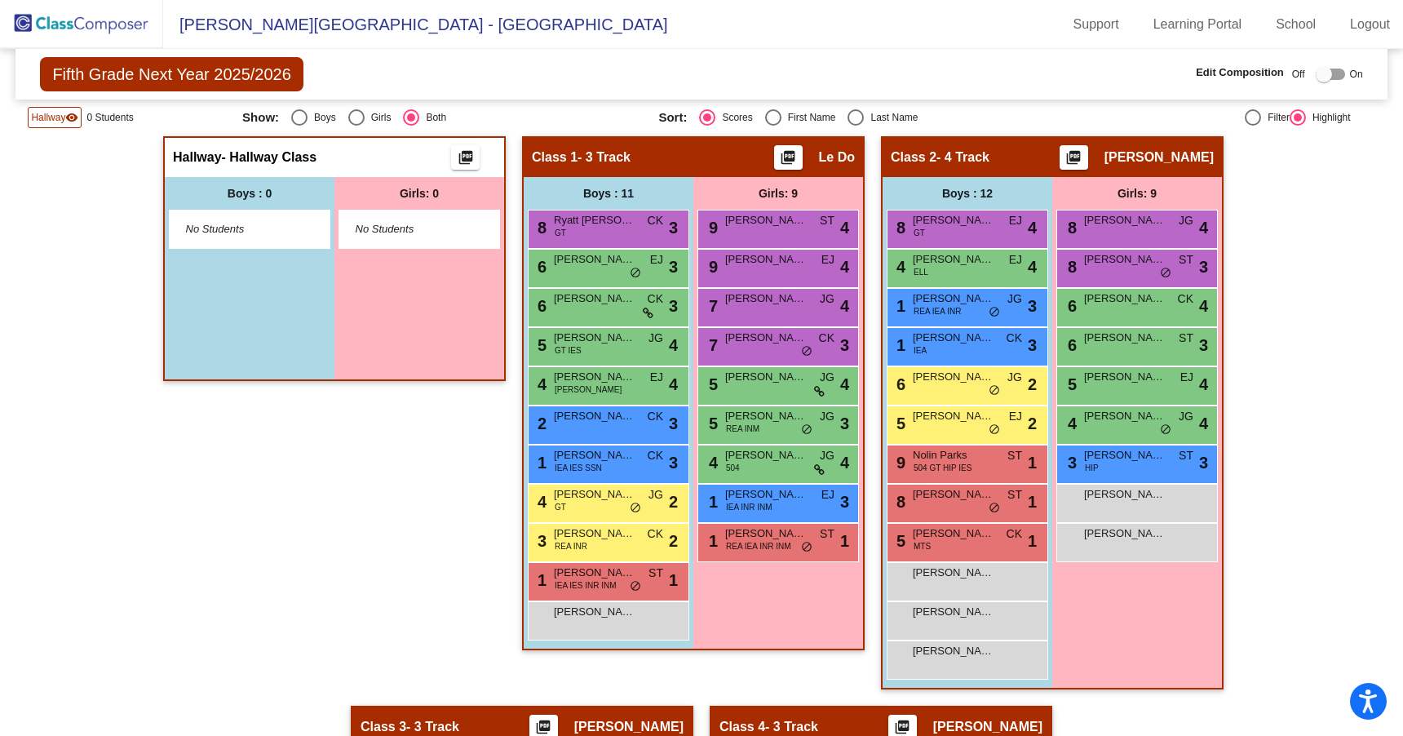
click at [101, 21] on img at bounding box center [81, 24] width 163 height 48
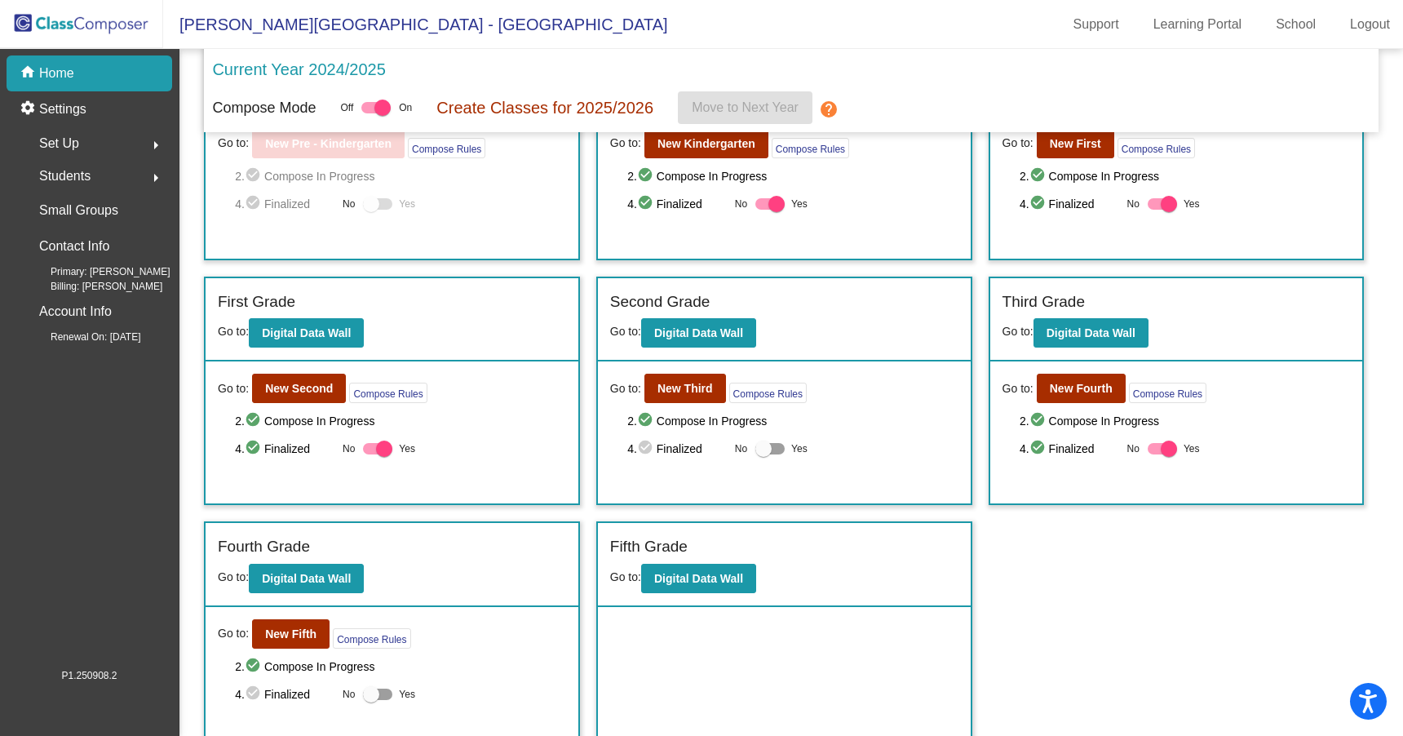
scroll to position [121, 0]
